Goal: Information Seeking & Learning: Learn about a topic

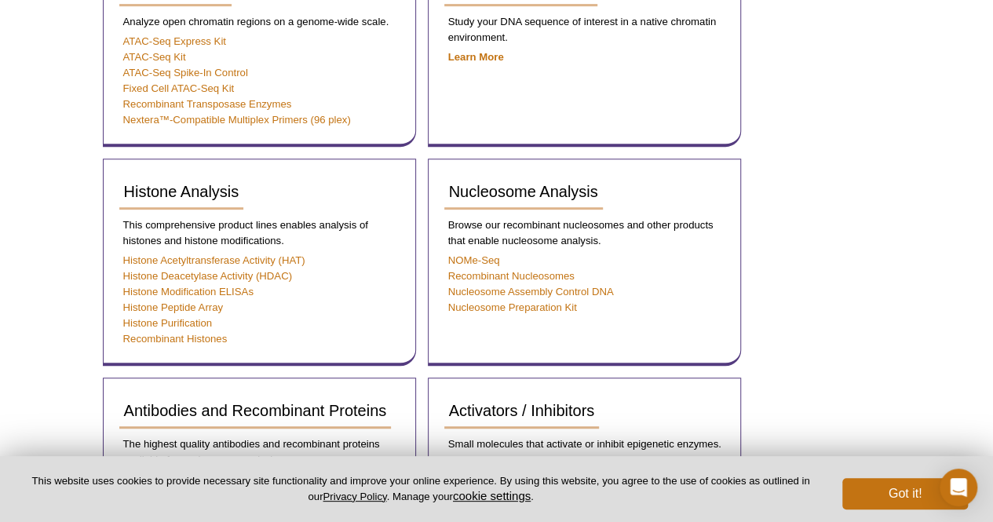
scroll to position [294, 0]
click at [778, 272] on div "AVAILABLE PRODUCTS ATAC-Seq Assay Kits Histone Analysis Nucleosome Analysis Chr…" at bounding box center [497, 409] width 804 height 1163
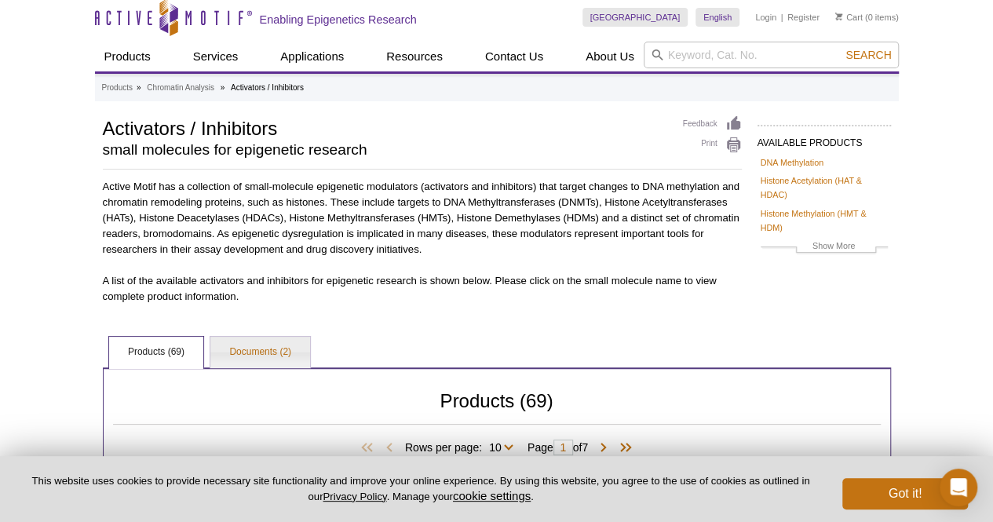
scroll to position [5, 0]
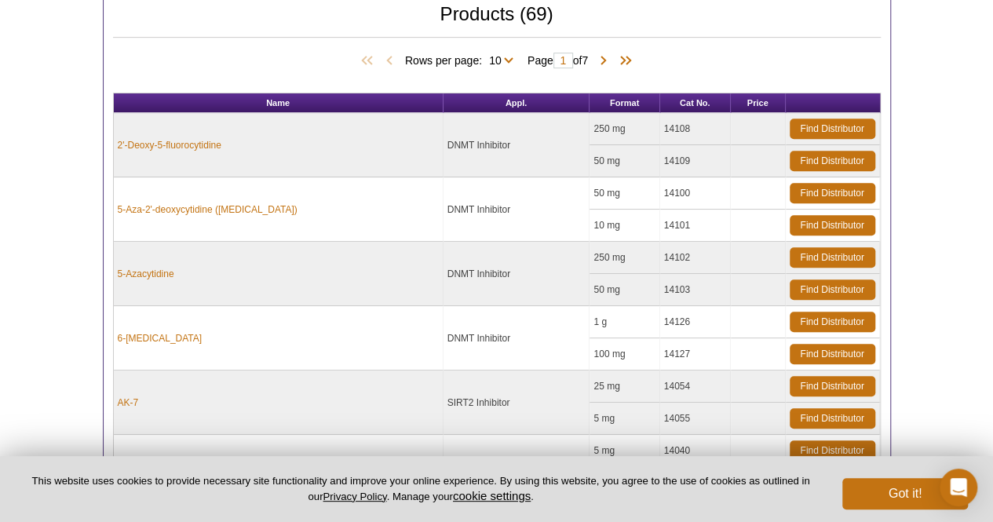
scroll to position [394, 0]
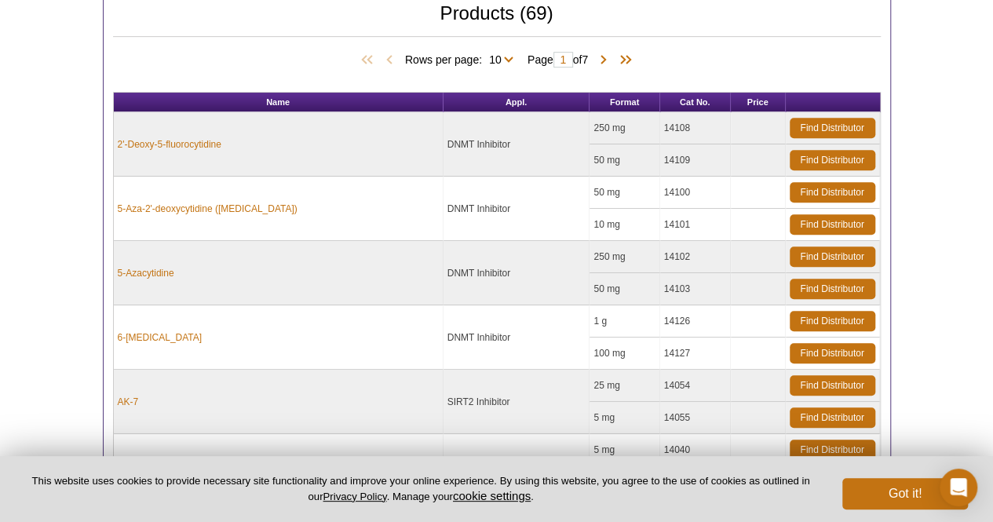
click at [36, 250] on div "Active Motif Logo Enabling Epigenetics Research 0 Search Skip to content Active…" at bounding box center [496, 315] width 993 height 1419
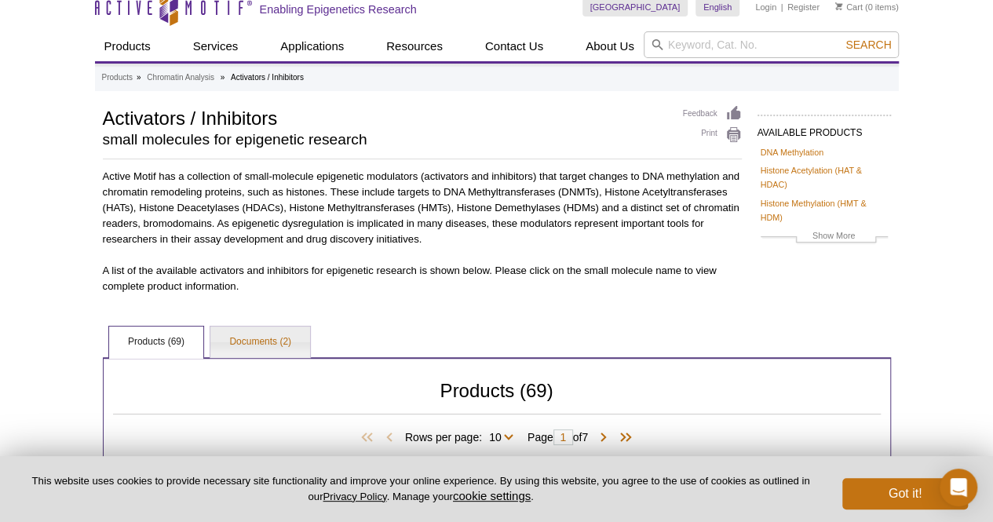
scroll to position [0, 0]
